Goal: Information Seeking & Learning: Find specific fact

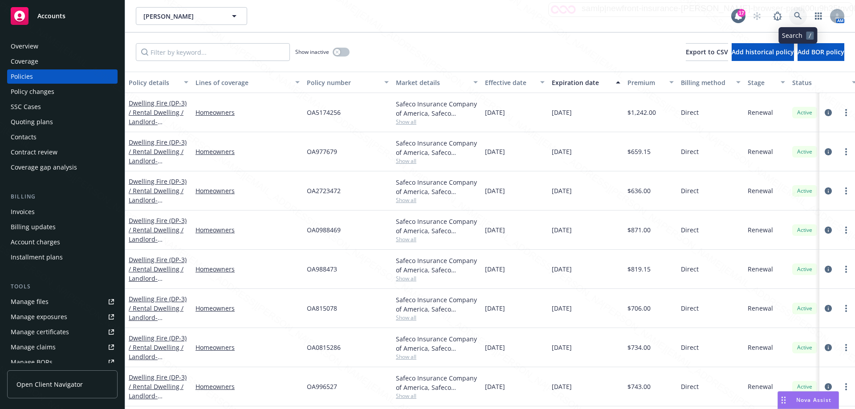
click at [797, 16] on icon at bounding box center [798, 16] width 8 height 8
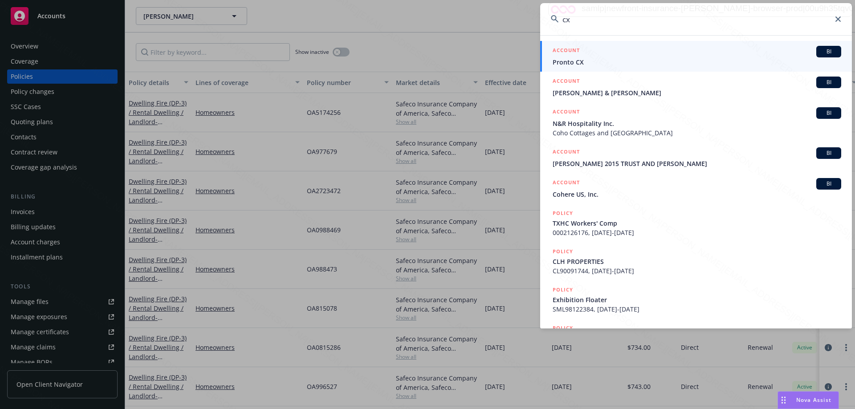
type input "c"
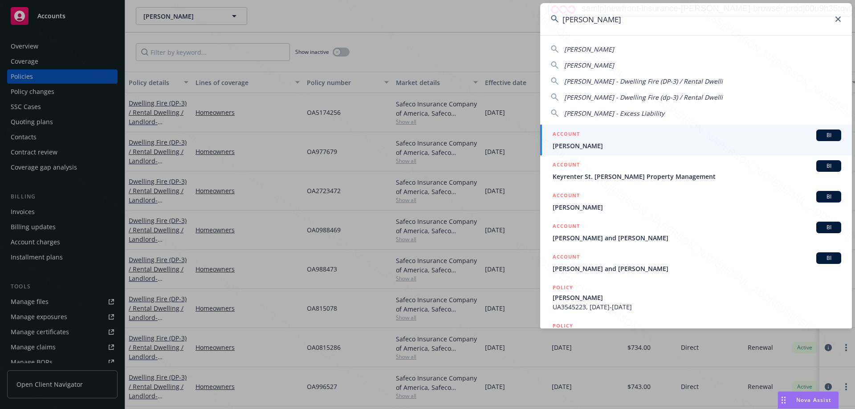
type input "[PERSON_NAME]"
click at [585, 143] on span "[PERSON_NAME]" at bounding box center [696, 145] width 288 height 9
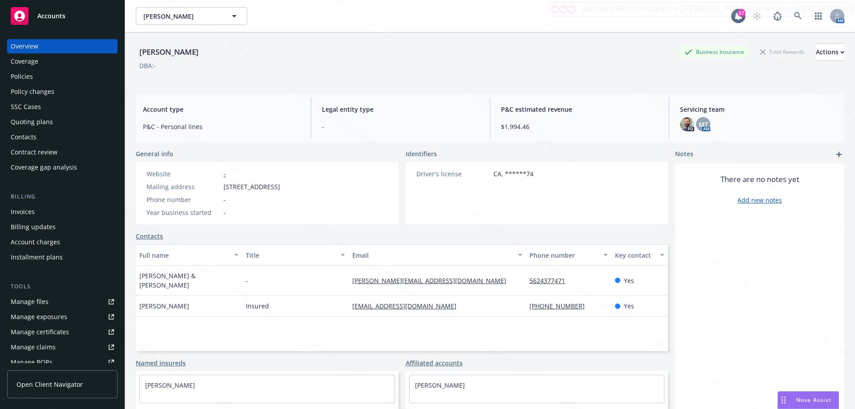
click at [31, 75] on div "Policies" at bounding box center [22, 76] width 22 height 14
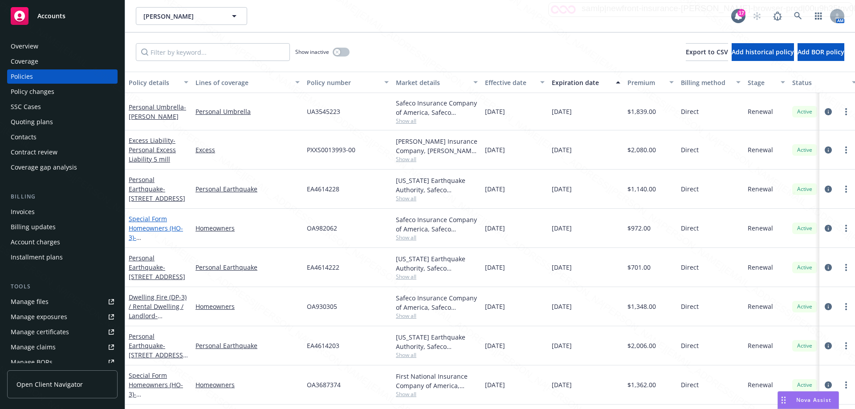
click at [154, 225] on link "Special Form Homeowners (HO-3) - [STREET_ADDRESS]" at bounding box center [157, 233] width 57 height 37
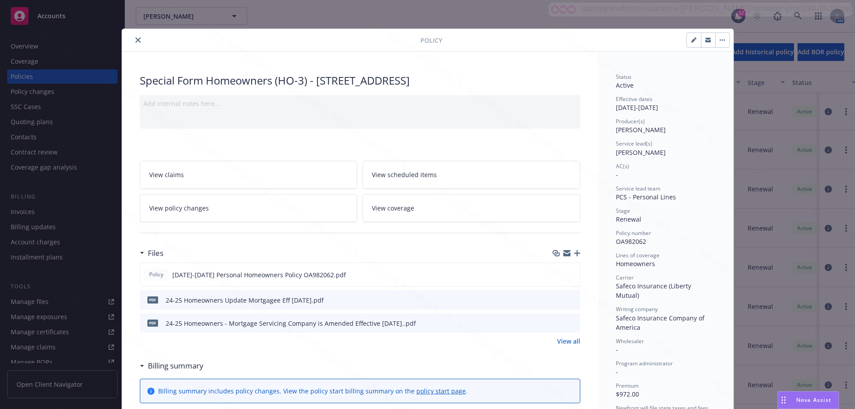
click at [133, 40] on button "close" at bounding box center [138, 40] width 11 height 11
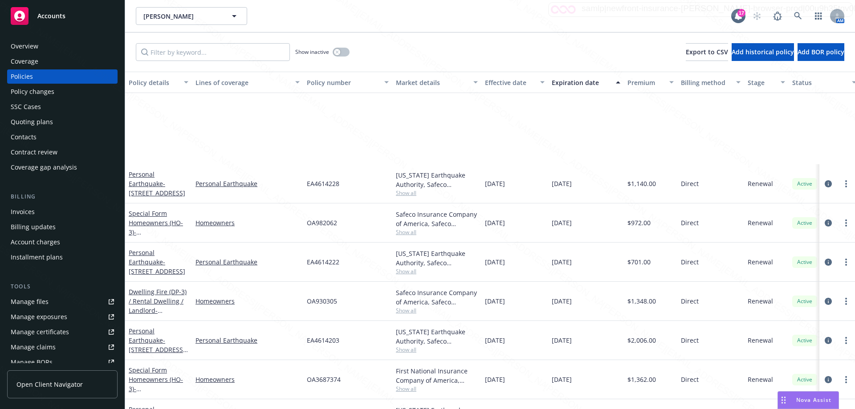
scroll to position [113, 0]
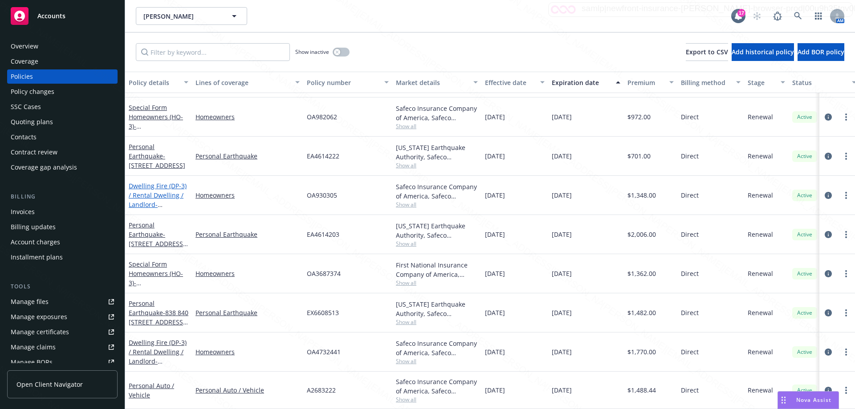
click at [144, 188] on link "Dwelling Fire (DP-3) / Rental Dwelling / Landlord - 1845 #1 2 3 & [STREET_ADDRE…" at bounding box center [158, 200] width 58 height 37
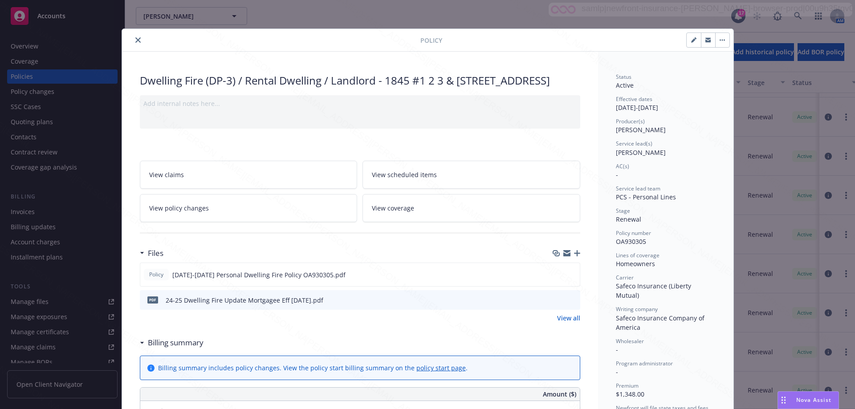
click at [135, 42] on icon "close" at bounding box center [137, 39] width 5 height 5
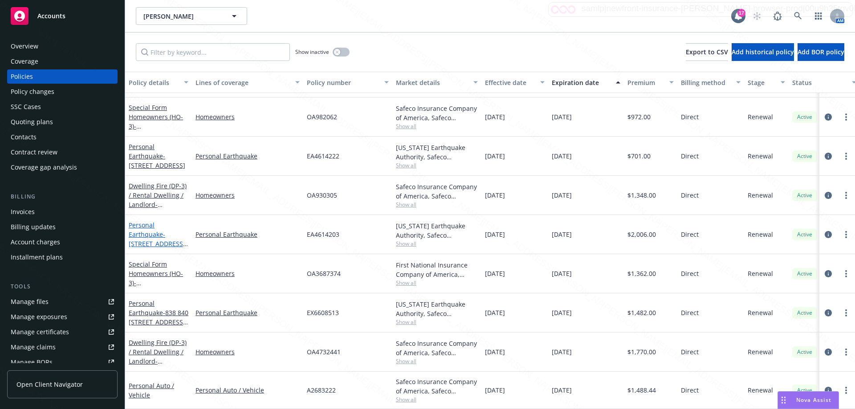
click at [142, 236] on span "- [STREET_ADDRESS][US_STATE]" at bounding box center [158, 243] width 59 height 27
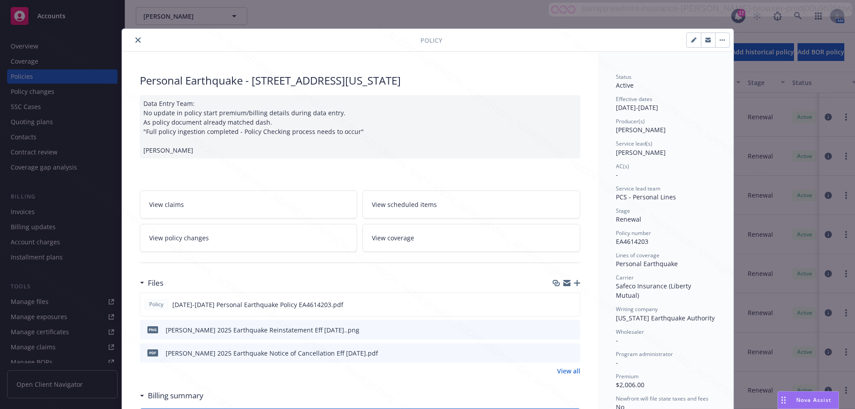
click at [136, 39] on icon "close" at bounding box center [137, 39] width 5 height 5
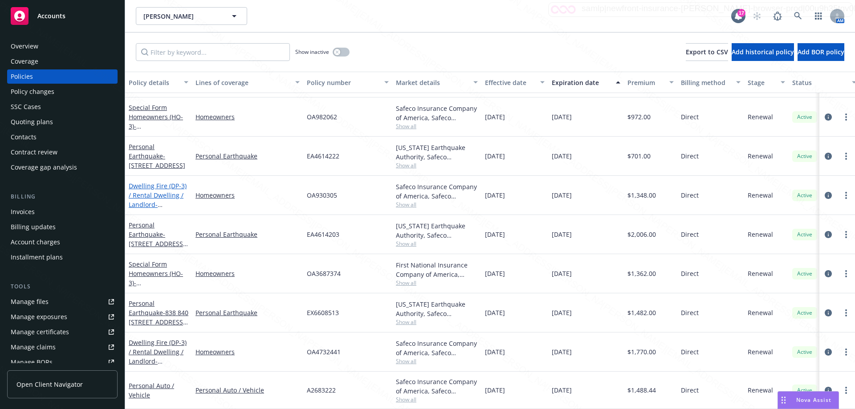
click at [156, 189] on link "Dwelling Fire (DP-3) / Rental Dwelling / Landlord - 1845 #1 2 3 & [STREET_ADDRE…" at bounding box center [158, 200] width 58 height 37
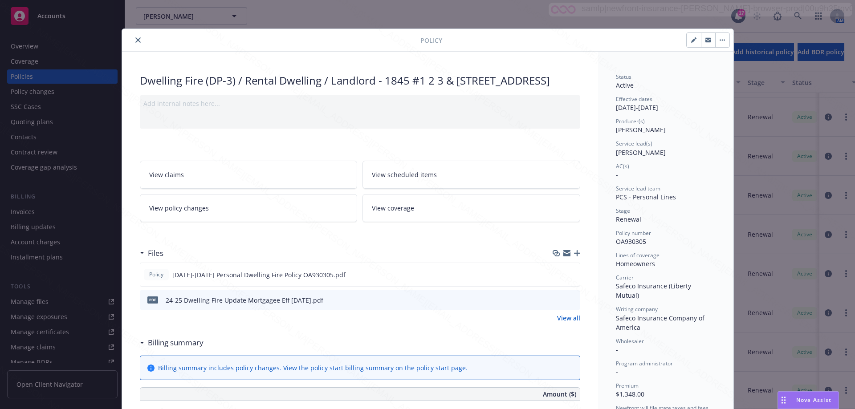
scroll to position [27, 0]
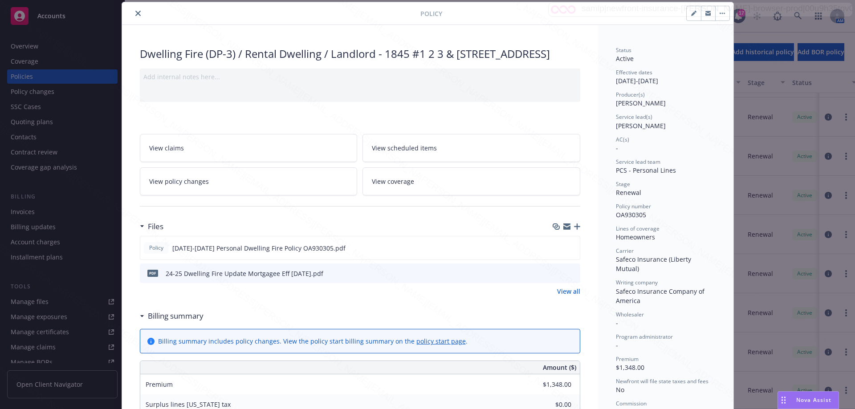
click at [133, 12] on button "close" at bounding box center [138, 13] width 11 height 11
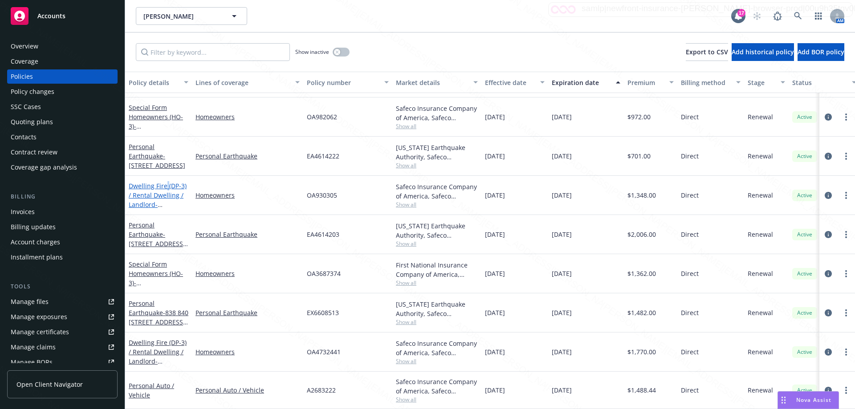
click at [166, 183] on link "Dwelling Fire (DP-3) / Rental Dwelling / Landlord - 1845 #1 2 3 & [STREET_ADDRE…" at bounding box center [158, 200] width 58 height 37
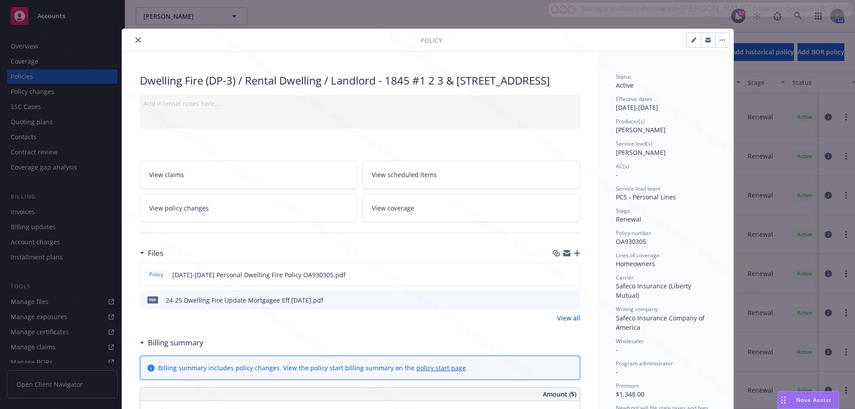
scroll to position [27, 0]
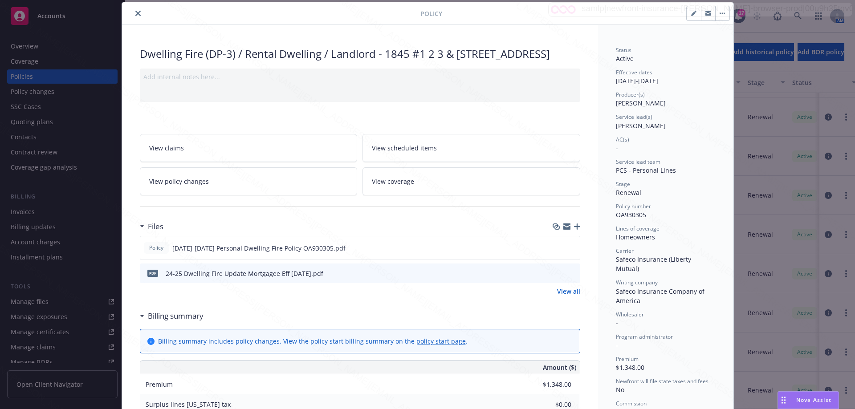
click at [135, 13] on icon "close" at bounding box center [137, 13] width 5 height 5
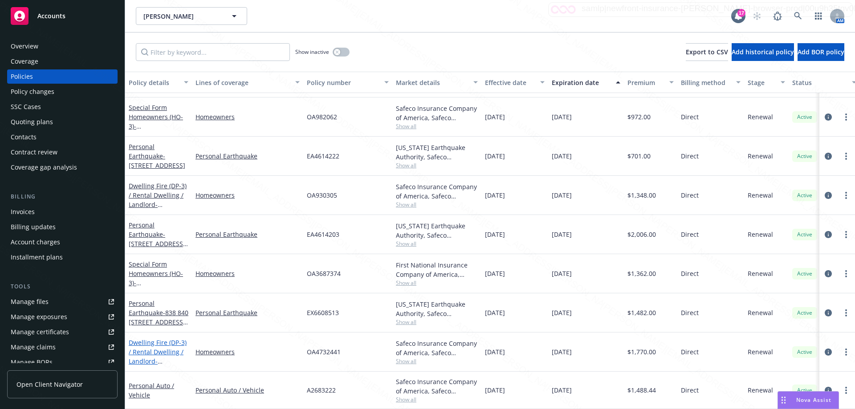
click at [154, 347] on link "Dwelling Fire (DP-3) / Rental Dwelling / Landlord - [STREET_ADDRESS]" at bounding box center [158, 356] width 58 height 37
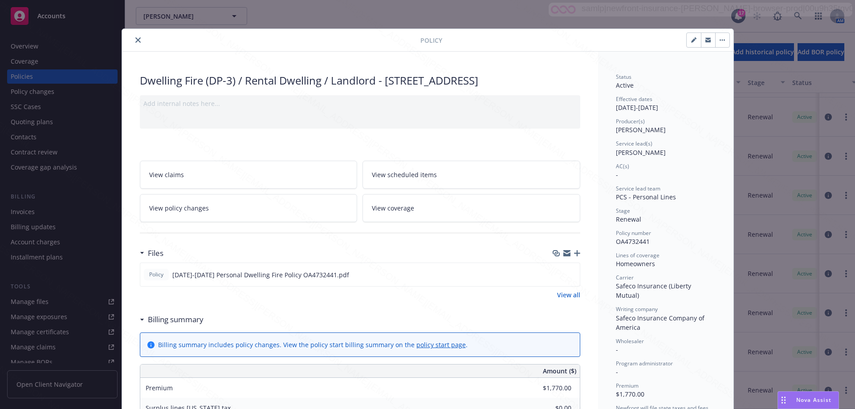
click at [135, 39] on icon "close" at bounding box center [137, 39] width 5 height 5
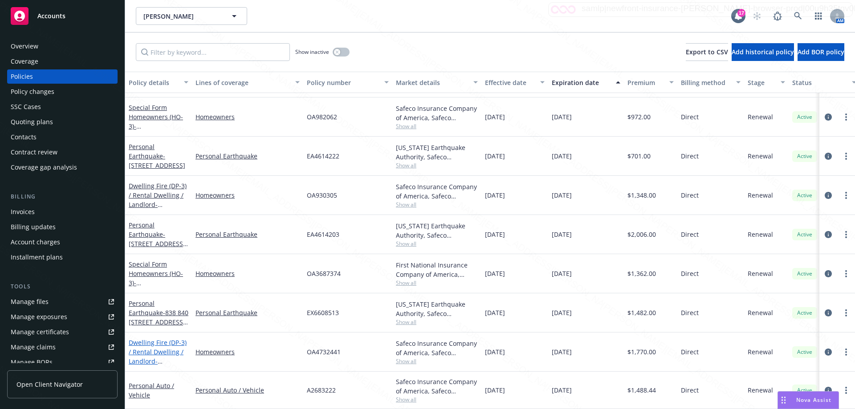
click at [136, 339] on link "Dwelling Fire (DP-3) / Rental Dwelling / Landlord - [STREET_ADDRESS]" at bounding box center [158, 356] width 58 height 37
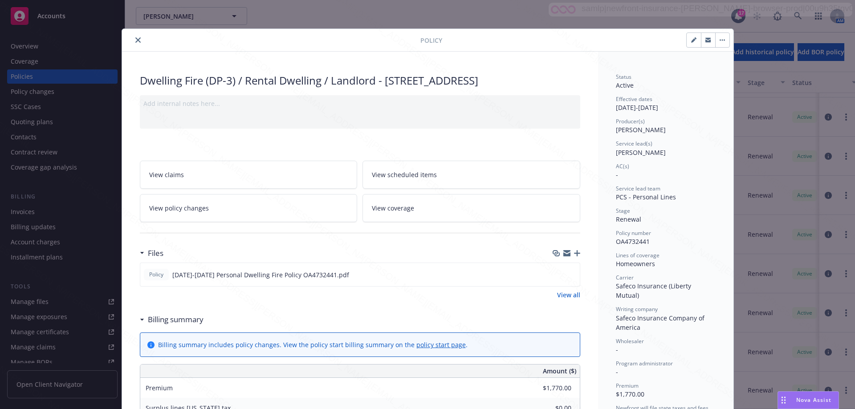
scroll to position [27, 0]
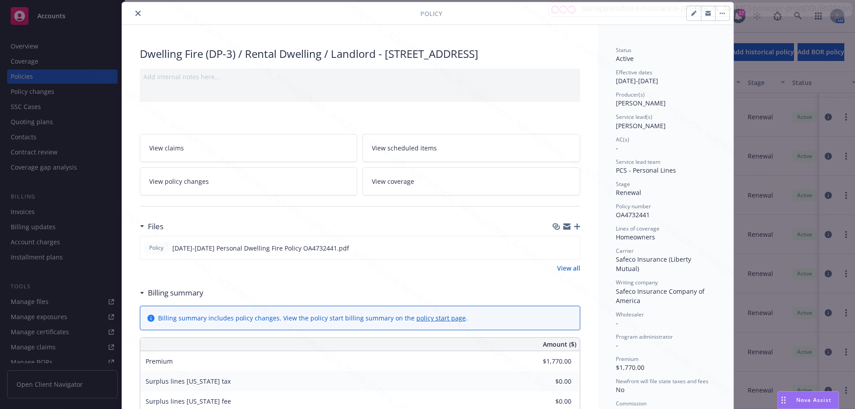
click at [135, 12] on icon "close" at bounding box center [137, 13] width 5 height 5
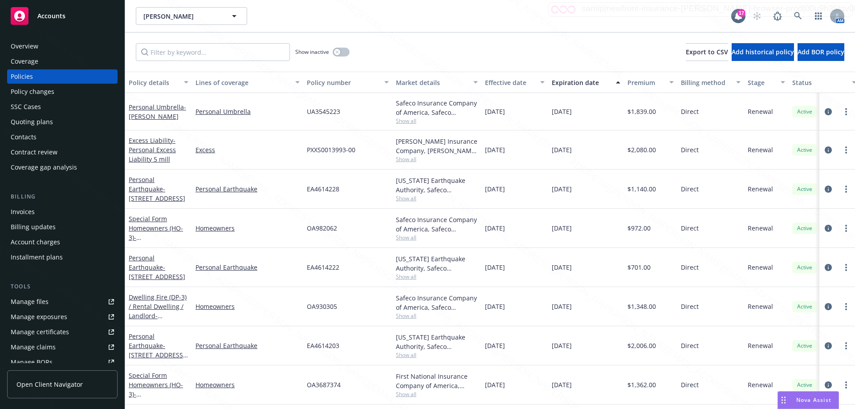
click at [423, 20] on div "[PERSON_NAME] [PERSON_NAME]" at bounding box center [433, 16] width 595 height 18
click at [796, 16] on icon at bounding box center [798, 16] width 8 height 8
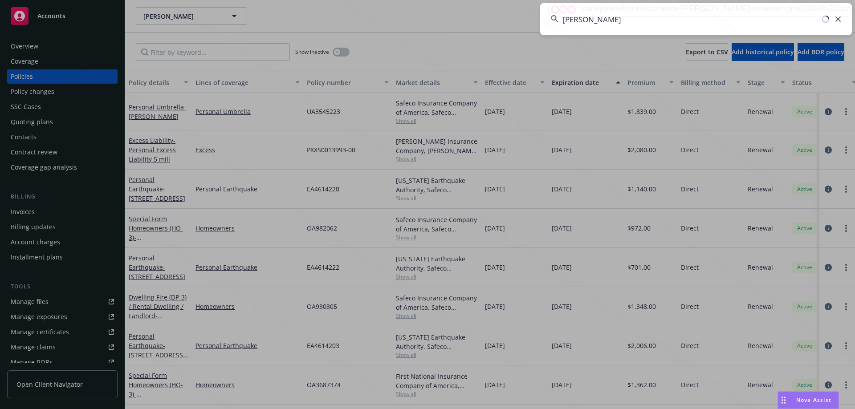
type input "[PERSON_NAME]"
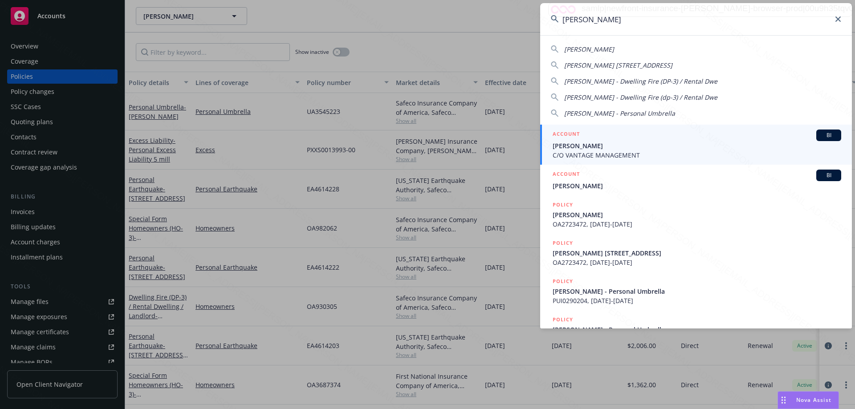
click at [613, 148] on span "[PERSON_NAME]" at bounding box center [696, 145] width 288 height 9
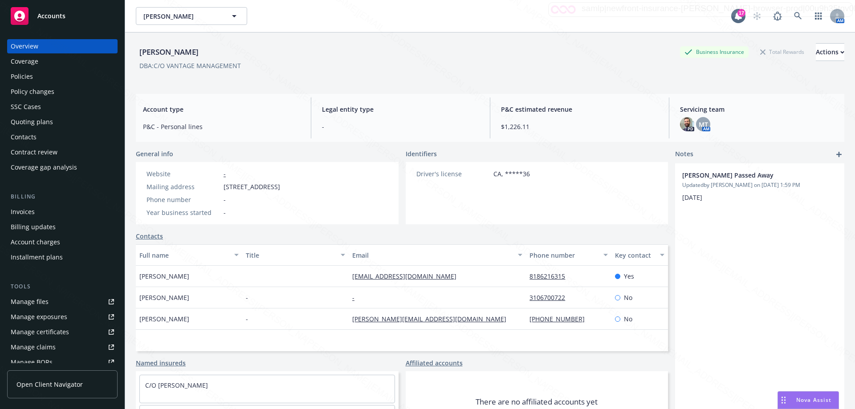
click at [18, 75] on div "Policies" at bounding box center [22, 76] width 22 height 14
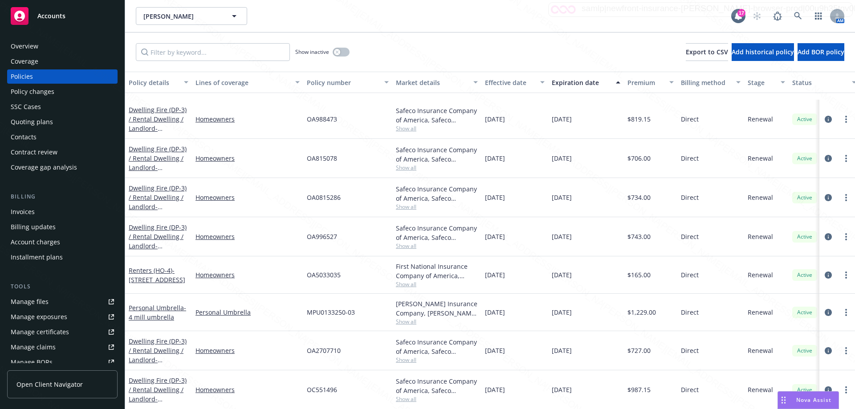
scroll to position [219, 0]
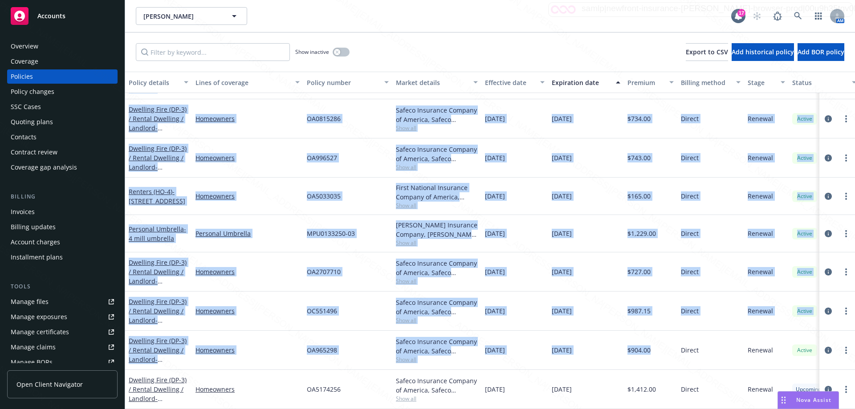
drag, startPoint x: 127, startPoint y: 95, endPoint x: 668, endPoint y: 350, distance: 597.8
copy div "Dwelling Fire (DP-3) / Rental Dwelling / Landlord - [STREET_ADDRESS] Homeowners…"
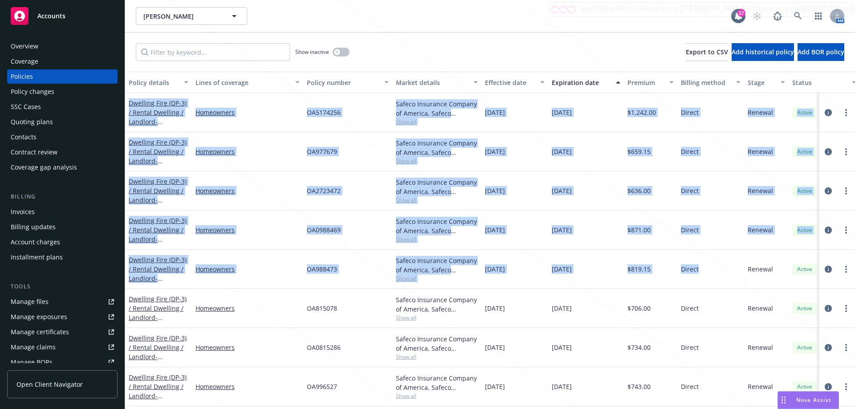
drag, startPoint x: 130, startPoint y: 99, endPoint x: 707, endPoint y: 275, distance: 602.9
click at [707, 275] on div "Dwelling Fire (DP-3) / Rental Dwelling / Landlord - [STREET_ADDRESS][PERSON_NAM…" at bounding box center [554, 342] width 859 height 499
copy div "Dwelling Fire (DP-3) / Rental Dwelling / Landlord - [STREET_ADDRESS][PERSON_NAM…"
